Goal: Information Seeking & Learning: Learn about a topic

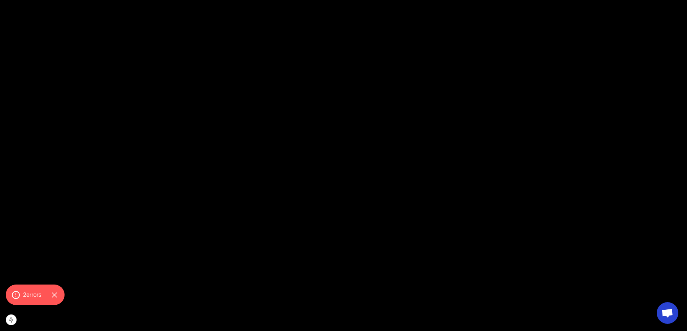
scroll to position [938, 0]
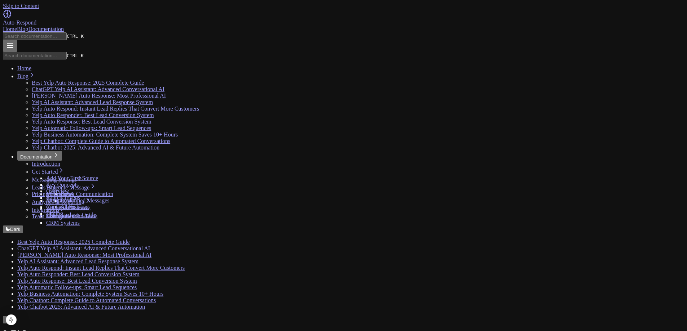
click at [17, 26] on link "Home" at bounding box center [10, 29] width 14 height 6
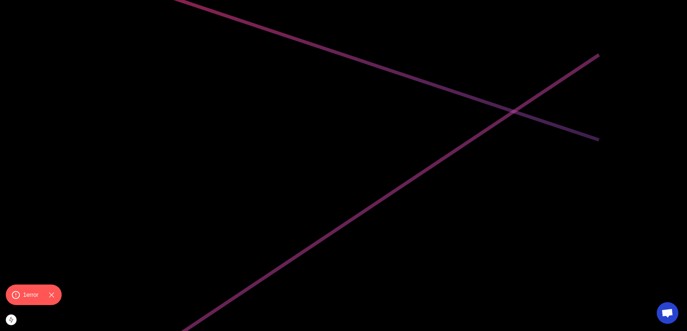
scroll to position [321, 0]
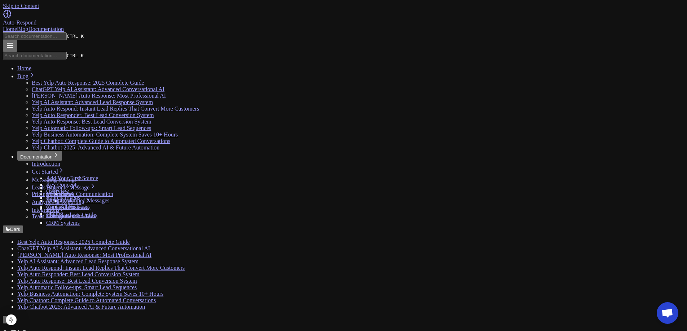
click at [17, 26] on link "Home" at bounding box center [10, 29] width 14 height 6
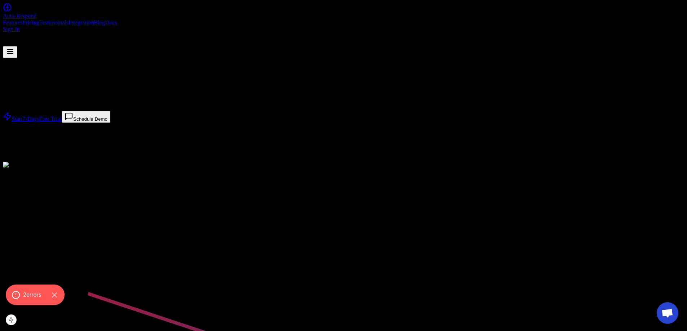
drag, startPoint x: 331, startPoint y: 9, endPoint x: 304, endPoint y: 30, distance: 33.9
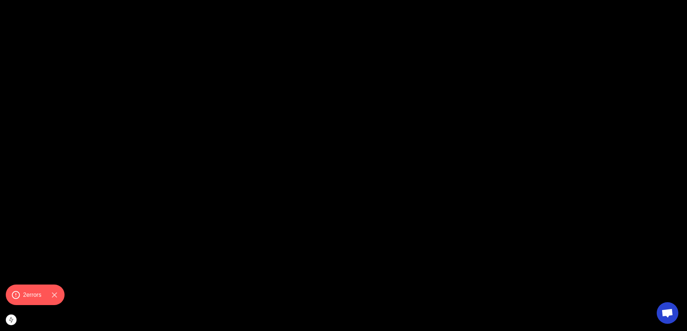
scroll to position [1074, 0]
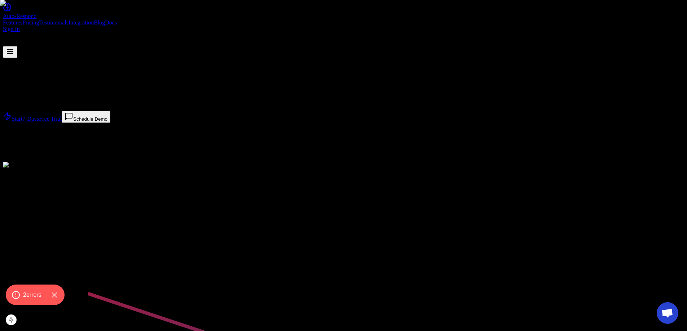
drag, startPoint x: 414, startPoint y: 155, endPoint x: 403, endPoint y: 55, distance: 100.9
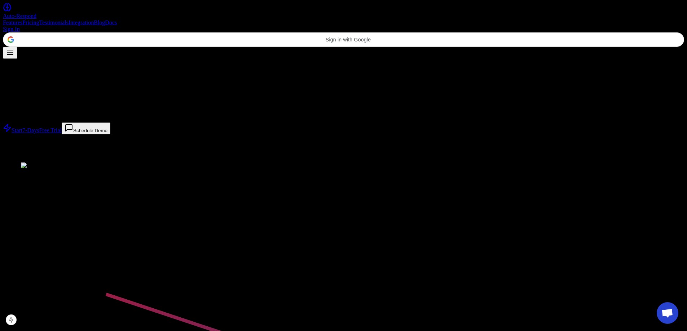
scroll to position [1819, 0]
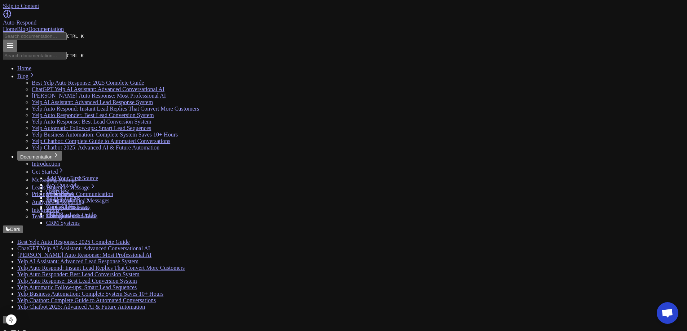
click at [138, 19] on div "Auto-Respond" at bounding box center [343, 22] width 681 height 6
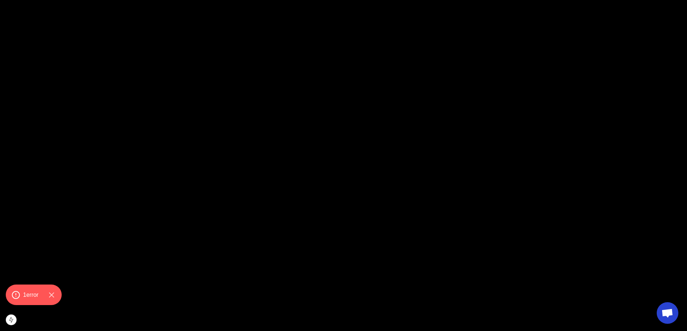
scroll to position [1335, 0]
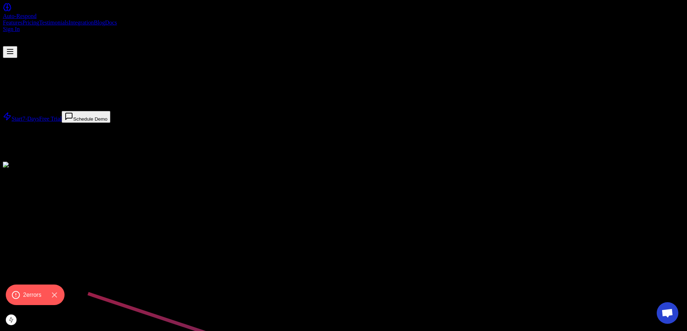
click at [305, 16] on div "Auto-Respond Features Pricing Testimonials Integration Blog Docs Sign In" at bounding box center [343, 30] width 681 height 55
drag, startPoint x: 313, startPoint y: 17, endPoint x: 328, endPoint y: 16, distance: 14.8
click at [315, 17] on div "Auto-Respond Features Pricing Testimonials Integration Blog Docs Sign In" at bounding box center [343, 30] width 681 height 55
click at [94, 19] on link "Integration" at bounding box center [81, 22] width 25 height 6
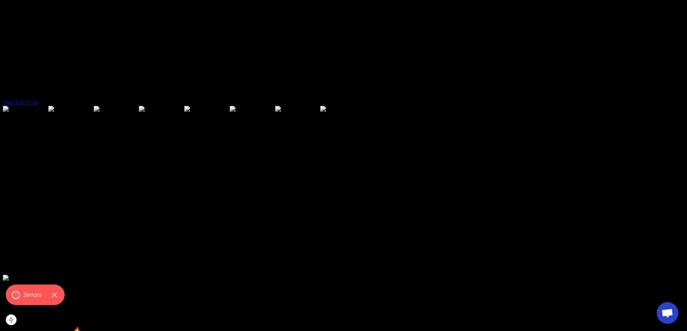
scroll to position [1747, 0]
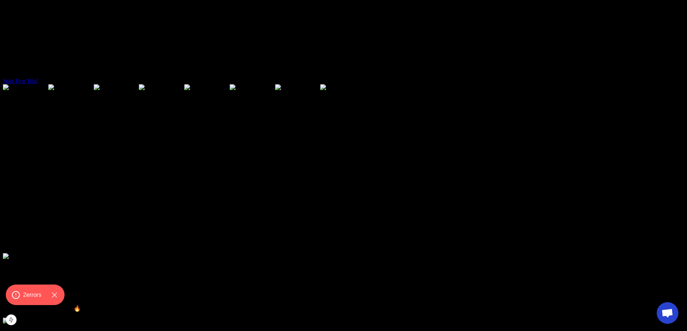
scroll to position [1783, 0]
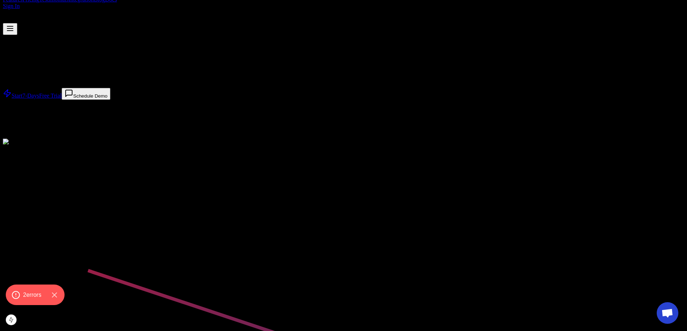
scroll to position [0, 0]
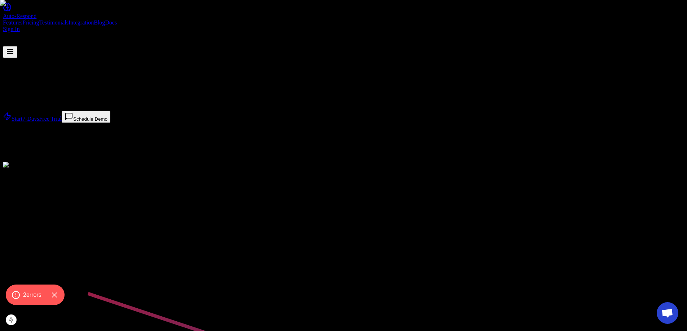
click at [94, 19] on link "Integration" at bounding box center [81, 22] width 25 height 6
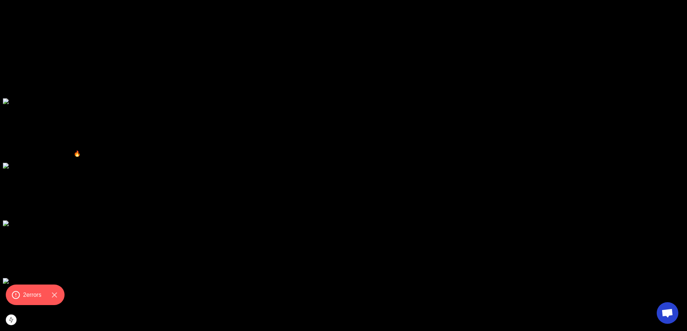
scroll to position [1928, 0]
drag, startPoint x: 139, startPoint y: 80, endPoint x: 201, endPoint y: 85, distance: 61.6
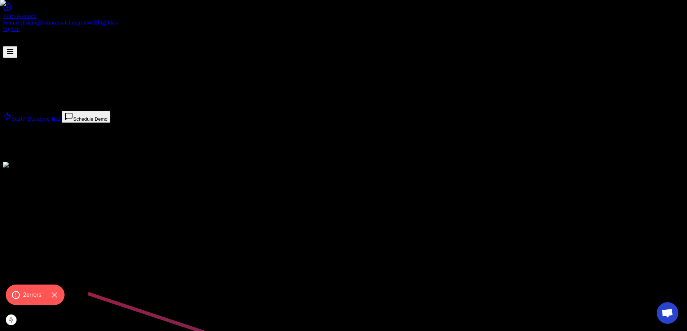
drag, startPoint x: 348, startPoint y: 136, endPoint x: 383, endPoint y: -7, distance: 147.2
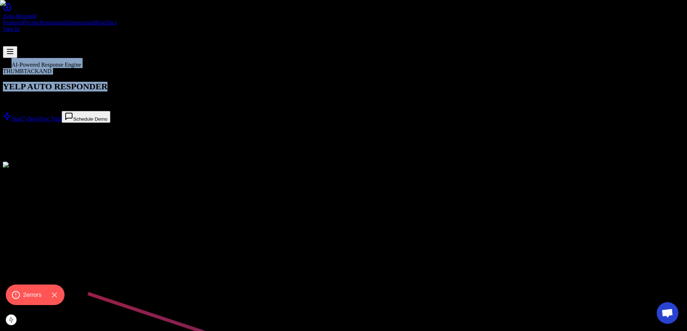
drag, startPoint x: 78, startPoint y: 83, endPoint x: 299, endPoint y: 182, distance: 241.9
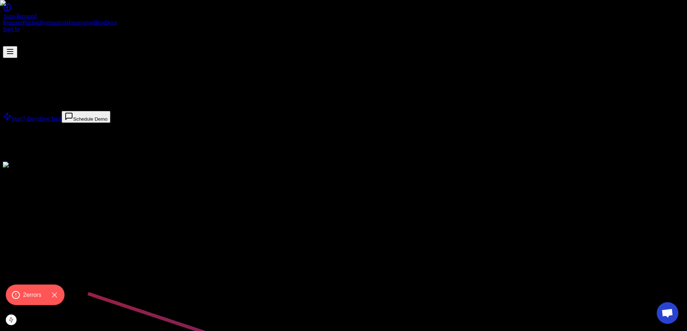
click at [302, 105] on p "Best Thumbtack and Yelp Auto Responder #1 AI Business automation system that au…" at bounding box center [343, 102] width 681 height 6
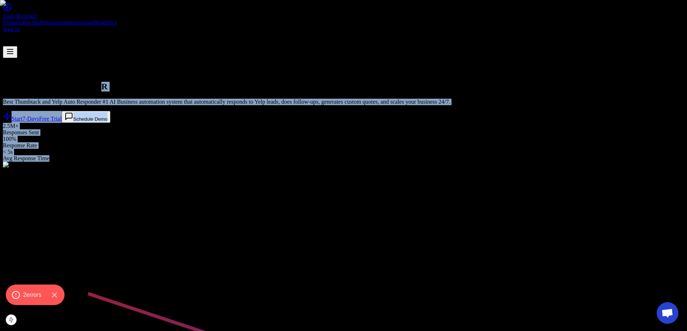
drag, startPoint x: 351, startPoint y: 297, endPoint x: 221, endPoint y: 138, distance: 205.6
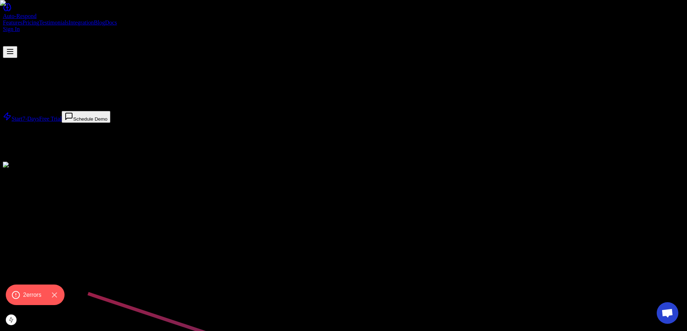
click at [39, 74] on span "THUMBTACK" at bounding box center [21, 71] width 36 height 6
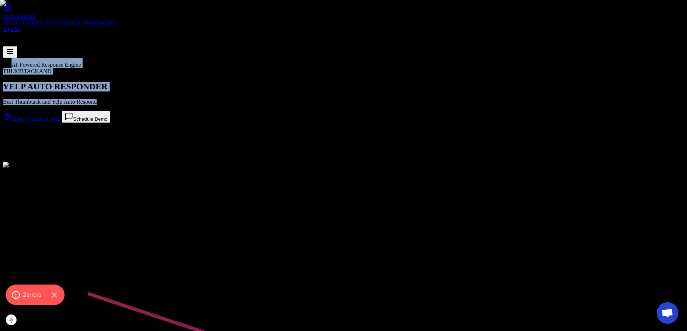
drag, startPoint x: 97, startPoint y: 43, endPoint x: 304, endPoint y: 222, distance: 273.4
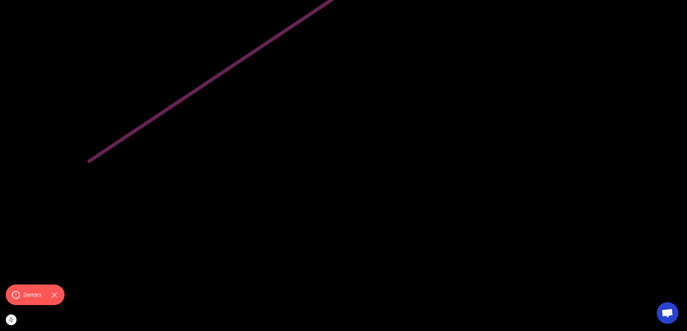
scroll to position [2553, 0]
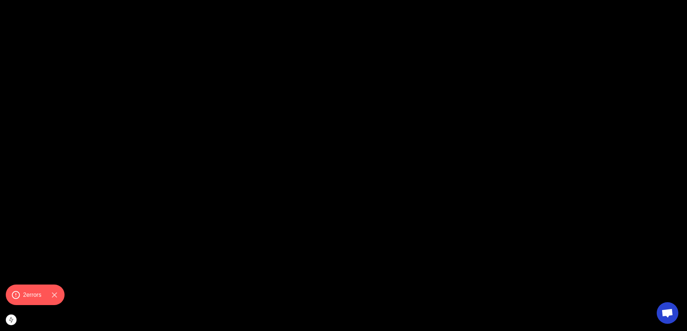
drag, startPoint x: 200, startPoint y: 96, endPoint x: 225, endPoint y: 280, distance: 185.3
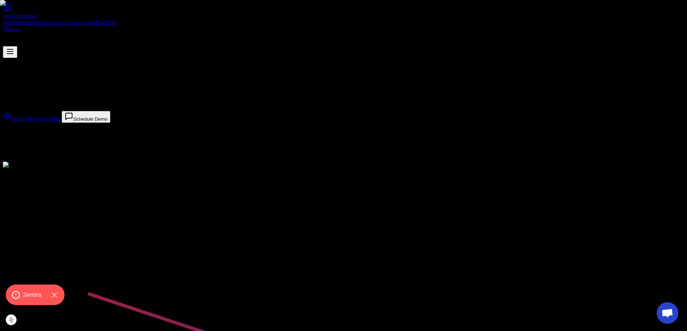
drag, startPoint x: 356, startPoint y: 216, endPoint x: 387, endPoint y: 19, distance: 199.4
click at [94, 19] on link "Integration" at bounding box center [81, 22] width 25 height 6
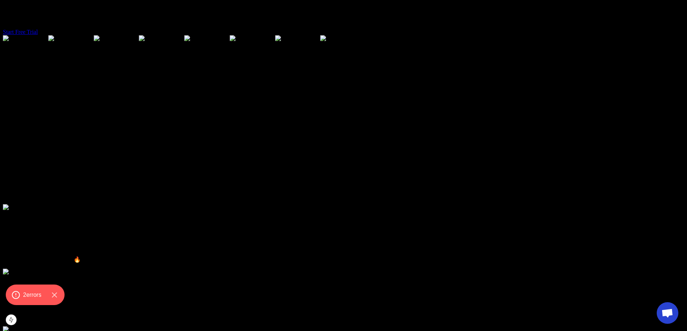
scroll to position [2553, 0]
drag, startPoint x: 347, startPoint y: 190, endPoint x: 352, endPoint y: 60, distance: 130.3
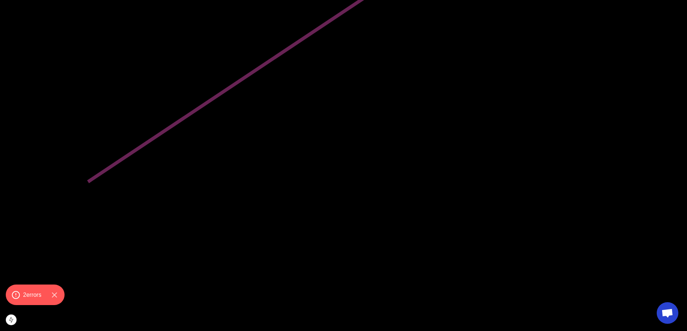
scroll to position [430, 0]
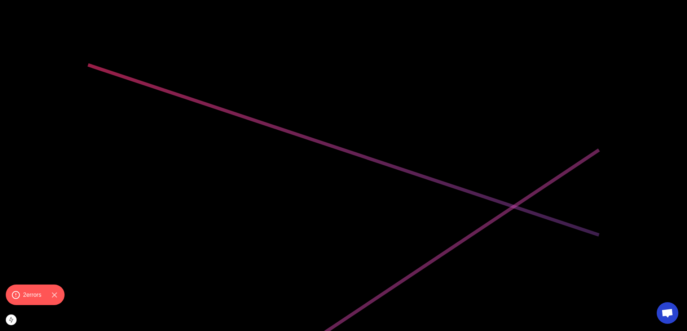
scroll to position [0, 0]
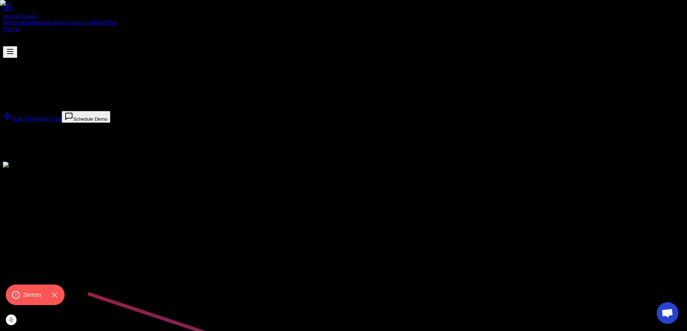
drag, startPoint x: 163, startPoint y: 124, endPoint x: 148, endPoint y: 4, distance: 121.1
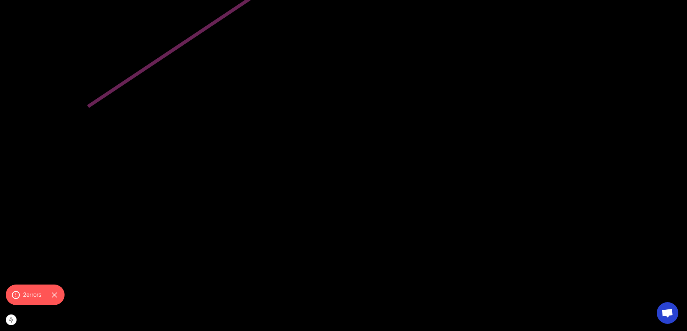
scroll to position [794, 0]
drag, startPoint x: 299, startPoint y: 120, endPoint x: 386, endPoint y: 119, distance: 86.6
copy div "Ready to experience the future?"
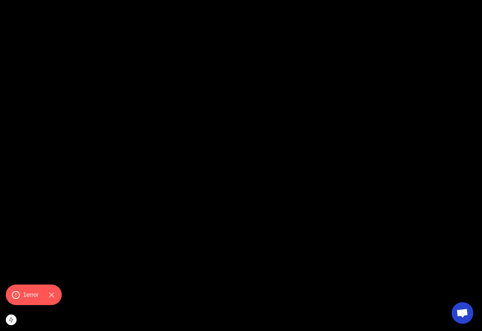
scroll to position [1262, 0]
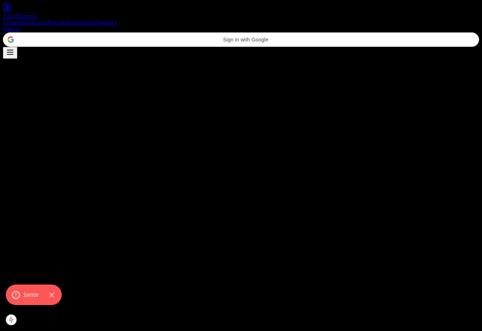
scroll to position [1262, 0]
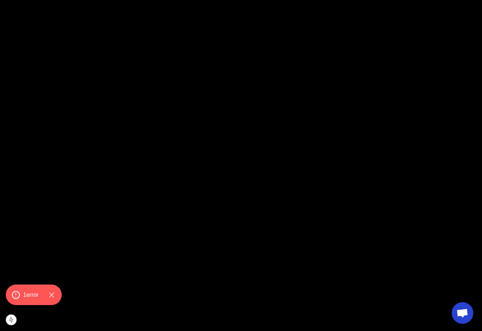
drag, startPoint x: 230, startPoint y: 127, endPoint x: 264, endPoint y: 127, distance: 33.9
copy span "Simple Pricing"
drag, startPoint x: 176, startPoint y: 151, endPoint x: 302, endPoint y: 146, distance: 125.6
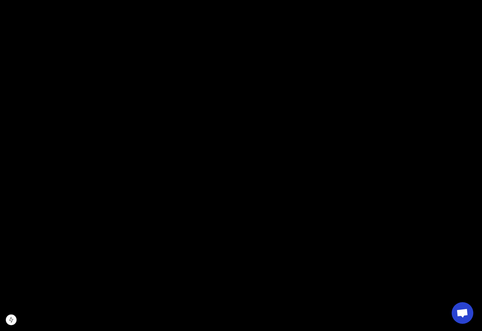
copy span "ONE PLAN"
drag, startPoint x: 297, startPoint y: 162, endPoint x: 187, endPoint y: 157, distance: 109.4
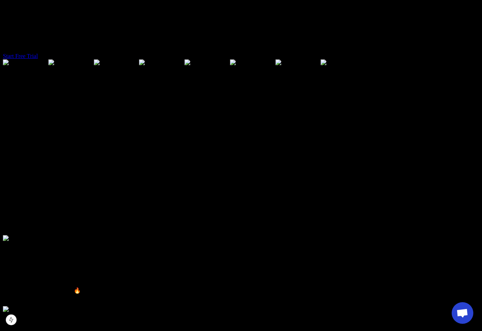
copy span "Join thousands of successful businesses"
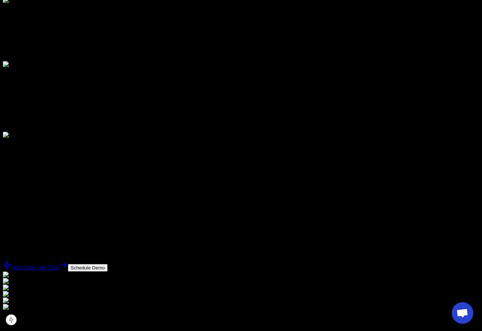
drag, startPoint x: 72, startPoint y: 108, endPoint x: 70, endPoint y: 119, distance: 10.8
click at [72, 164] on div at bounding box center [241, 164] width 476 height 0
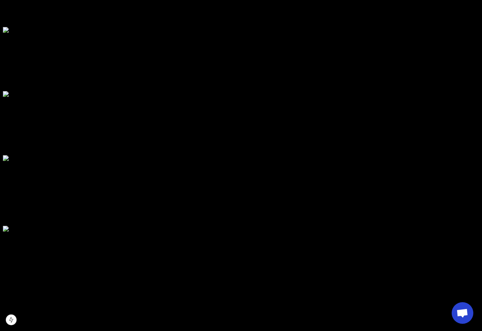
scroll to position [0, 0]
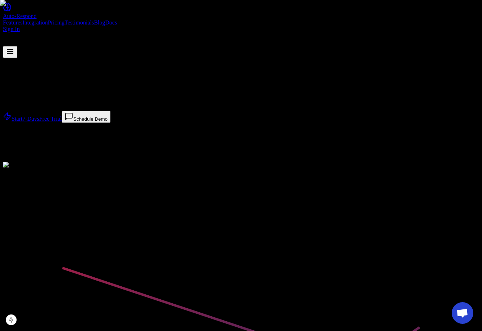
drag, startPoint x: 282, startPoint y: 119, endPoint x: 270, endPoint y: 14, distance: 106.0
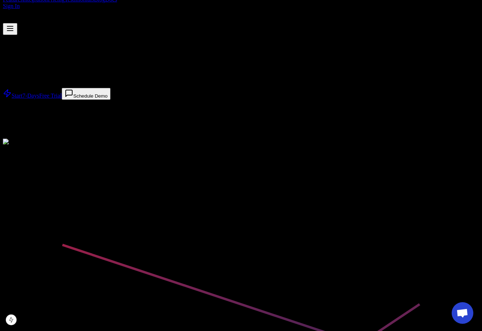
scroll to position [36, 0]
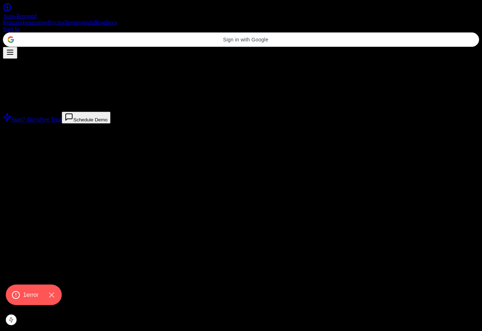
scroll to position [36, 0]
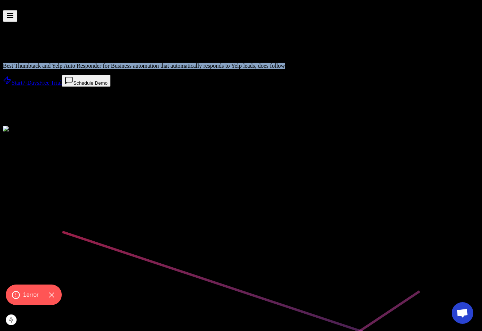
drag, startPoint x: 26, startPoint y: 165, endPoint x: 112, endPoint y: 184, distance: 88.0
click at [112, 69] on p "Best Thumbtack and Yelp Auto Responder for Business automation that automatical…" at bounding box center [241, 66] width 476 height 6
click at [219, 69] on p "Best Thumbtack and Yelp Auto Responder for Business automation that automatical…" at bounding box center [241, 66] width 476 height 6
drag, startPoint x: 145, startPoint y: 201, endPoint x: 103, endPoint y: 173, distance: 51.0
click at [25, 162] on div "AI-Powered Response Engine THUMBTACK AND YELP AUTO RESPONDER Best Thumbtack and…" at bounding box center [241, 336] width 476 height 628
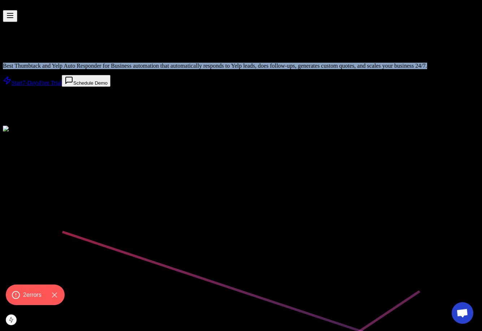
click at [165, 69] on p "Best Thumbtack and Yelp Auto Responder for Business automation that automatical…" at bounding box center [241, 66] width 476 height 6
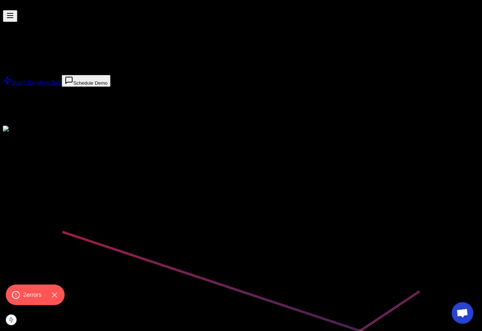
click at [155, 69] on p "Best Thumbtack and Yelp Auto Responder for Business automation that automatical…" at bounding box center [241, 66] width 476 height 6
click at [233, 128] on div "AI-Powered Response Engine THUMBTACK AND YELP AUTO RESPONDER Best Thumbtack and…" at bounding box center [241, 336] width 476 height 628
drag, startPoint x: 105, startPoint y: 167, endPoint x: 186, endPoint y: 167, distance: 80.8
click at [186, 69] on p "Best Thumbtack and Yelp Auto Responder that handles leads, follow-ups, AI-gener…" at bounding box center [241, 66] width 476 height 6
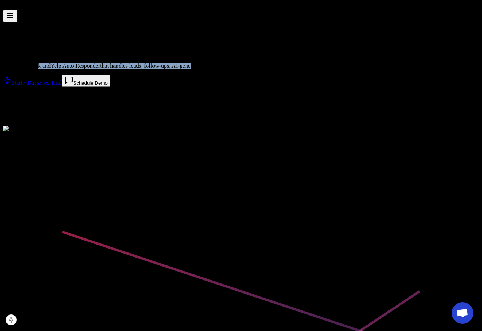
drag, startPoint x: 82, startPoint y: 164, endPoint x: 151, endPoint y: 185, distance: 72.1
click at [151, 69] on p "Best Thumbtack and Yelp Auto Responder that handles leads, follow-ups, AI-gener…" at bounding box center [241, 66] width 476 height 6
click at [196, 69] on p "Best Thumbtack and Yelp Auto Responder that handles leads, follow-ups, AI-gener…" at bounding box center [241, 66] width 476 height 6
click at [110, 87] on button "Schedule Demo" at bounding box center [86, 81] width 49 height 12
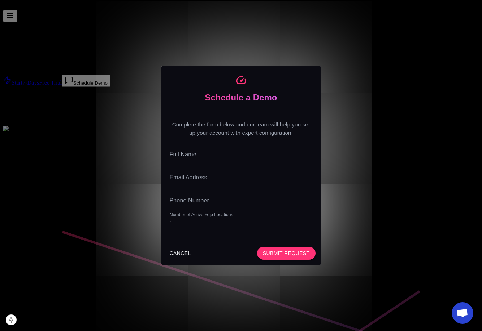
click at [111, 168] on div "Schedule a Demo Complete the form below and our team will help you set up your …" at bounding box center [241, 165] width 482 height 331
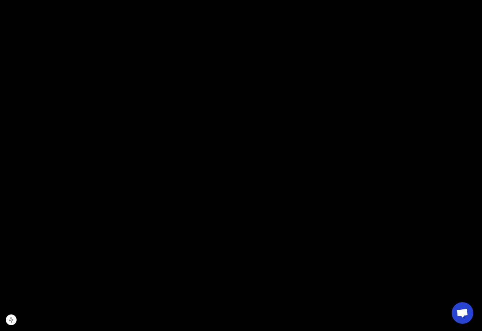
scroll to position [757, 0]
drag, startPoint x: 145, startPoint y: 5, endPoint x: 149, endPoint y: 16, distance: 11.5
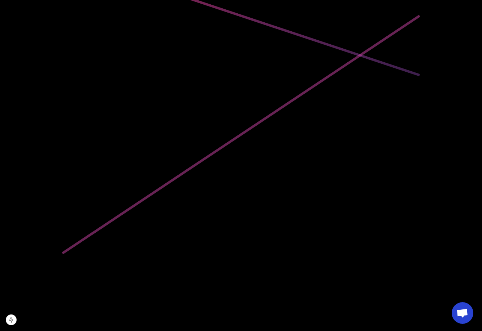
scroll to position [319, 0]
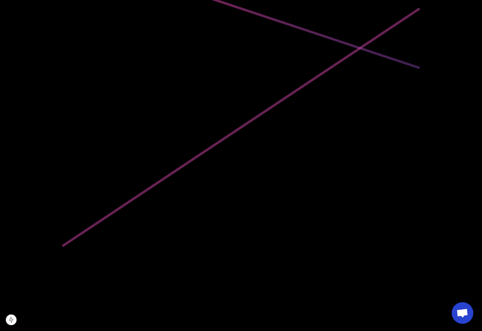
drag, startPoint x: 223, startPoint y: 85, endPoint x: 223, endPoint y: 93, distance: 7.6
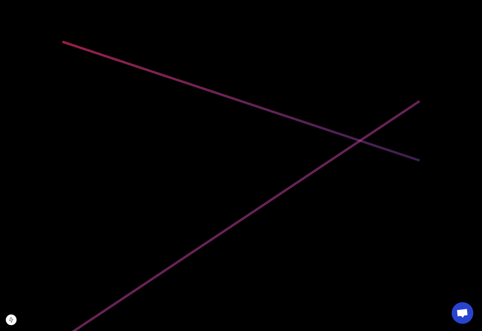
scroll to position [223, 0]
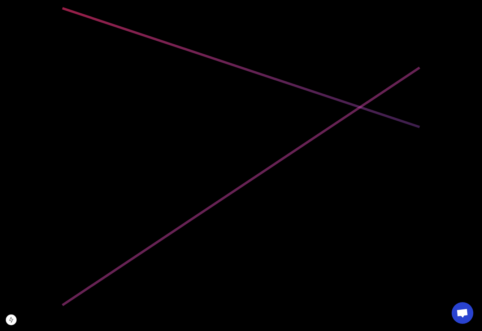
scroll to position [259, 0]
drag, startPoint x: 275, startPoint y: 112, endPoint x: 221, endPoint y: 114, distance: 54.1
copy span "Feature-Rich Platform"
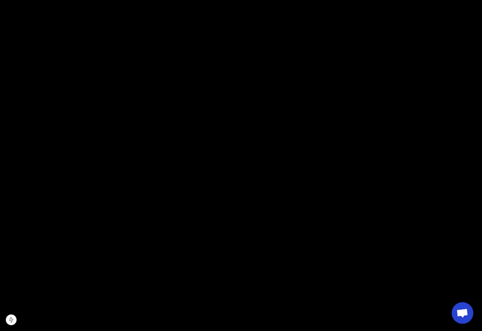
scroll to position [875, 0]
drag, startPoint x: 272, startPoint y: 221, endPoint x: 204, endPoint y: 216, distance: 68.4
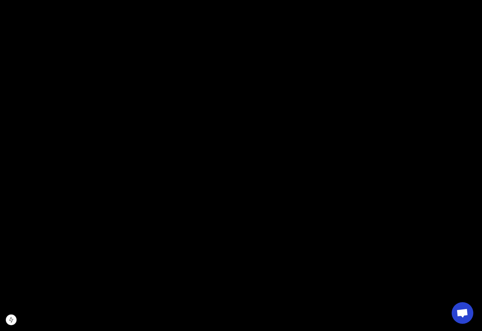
drag, startPoint x: 329, startPoint y: 253, endPoint x: 189, endPoint y: 252, distance: 139.6
drag, startPoint x: 348, startPoint y: 272, endPoint x: 140, endPoint y: 276, distance: 207.4
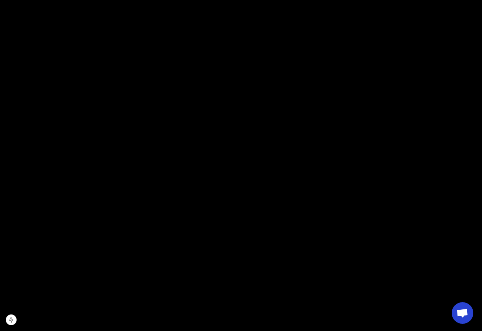
copy span "Everything You Use"
click at [365, 87] on div "Feature-Rich Platform Advanced Features Built for Growth Every feature designed…" at bounding box center [241, 177] width 476 height 588
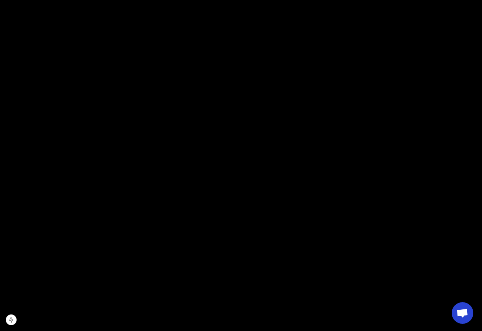
scroll to position [804, 0]
drag, startPoint x: 186, startPoint y: 12, endPoint x: 194, endPoint y: 11, distance: 7.9
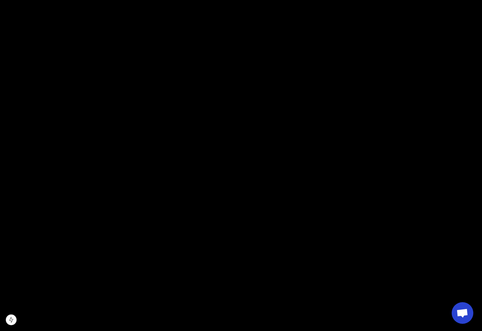
drag, startPoint x: 202, startPoint y: 12, endPoint x: 206, endPoint y: 12, distance: 4.3
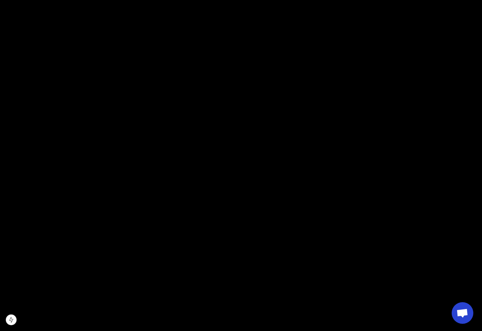
scroll to position [1293, 0]
drag, startPoint x: 144, startPoint y: 8, endPoint x: 169, endPoint y: 16, distance: 25.7
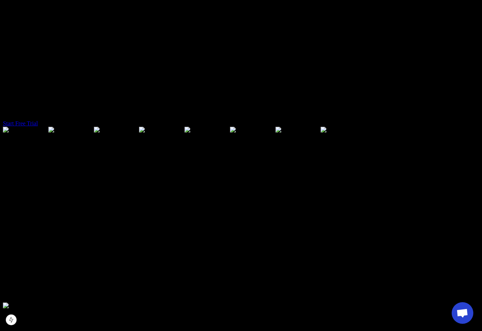
scroll to position [2144, 0]
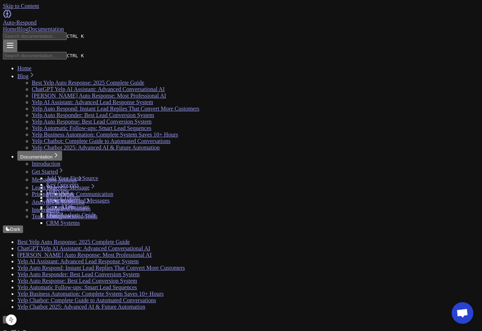
click at [308, 26] on div "Home Blog Documentation" at bounding box center [241, 29] width 476 height 6
click at [17, 26] on link "Home" at bounding box center [10, 29] width 14 height 6
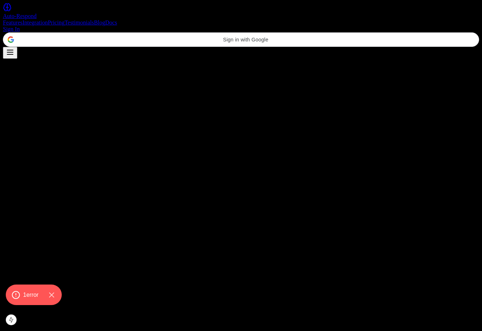
scroll to position [1782, 0]
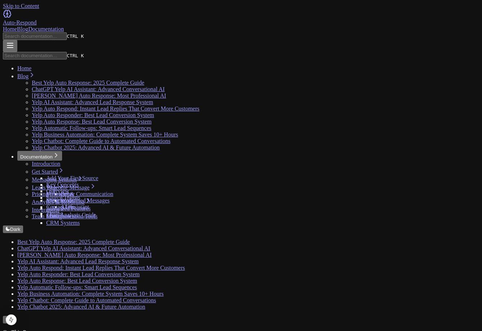
click at [17, 26] on link "Home" at bounding box center [10, 29] width 14 height 6
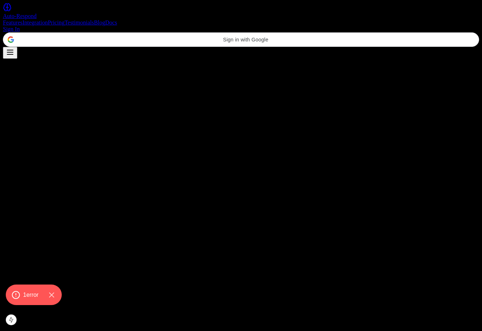
scroll to position [1782, 0]
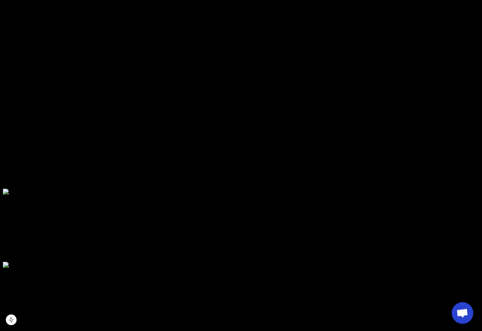
scroll to position [948, 0]
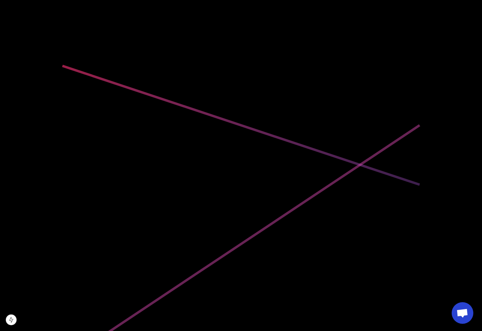
scroll to position [187, 0]
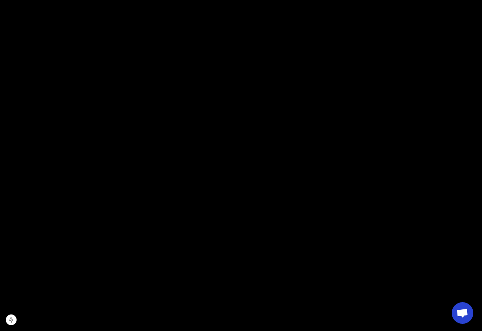
scroll to position [764, 0]
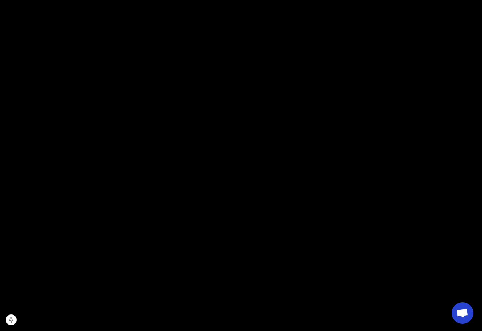
scroll to position [1758, 0]
